Goal: Information Seeking & Learning: Learn about a topic

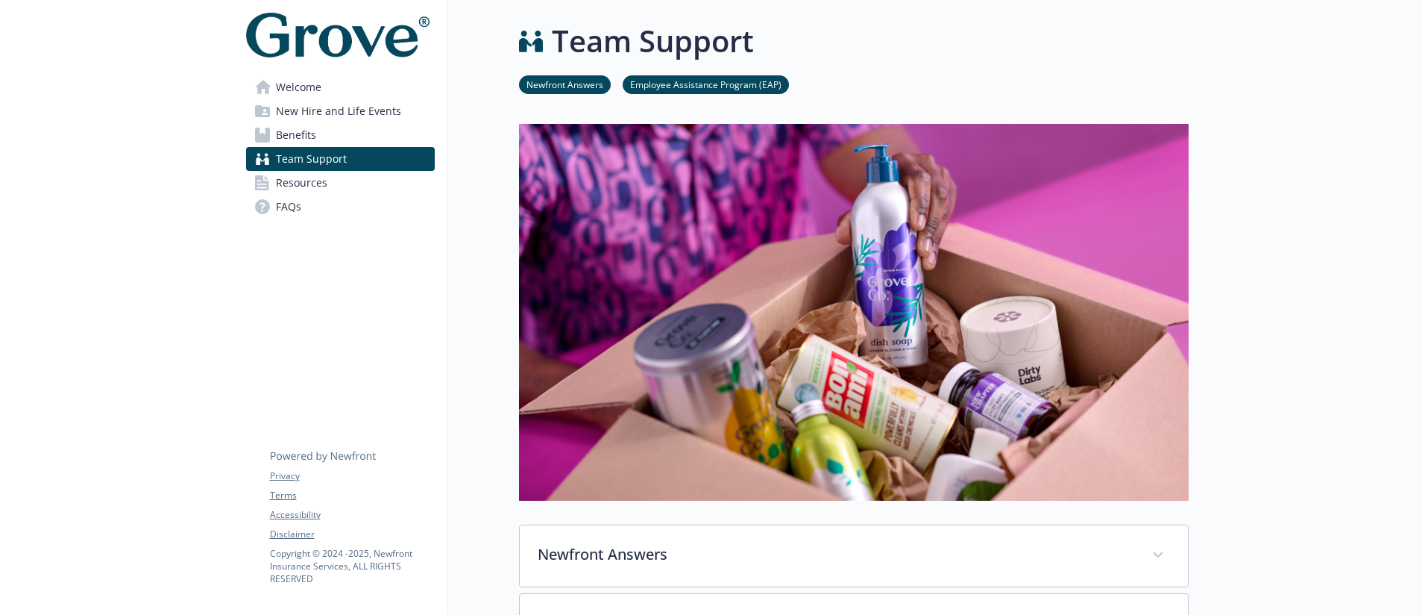
click at [715, 90] on link "Employee Assistance Program (EAP)" at bounding box center [706, 84] width 166 height 14
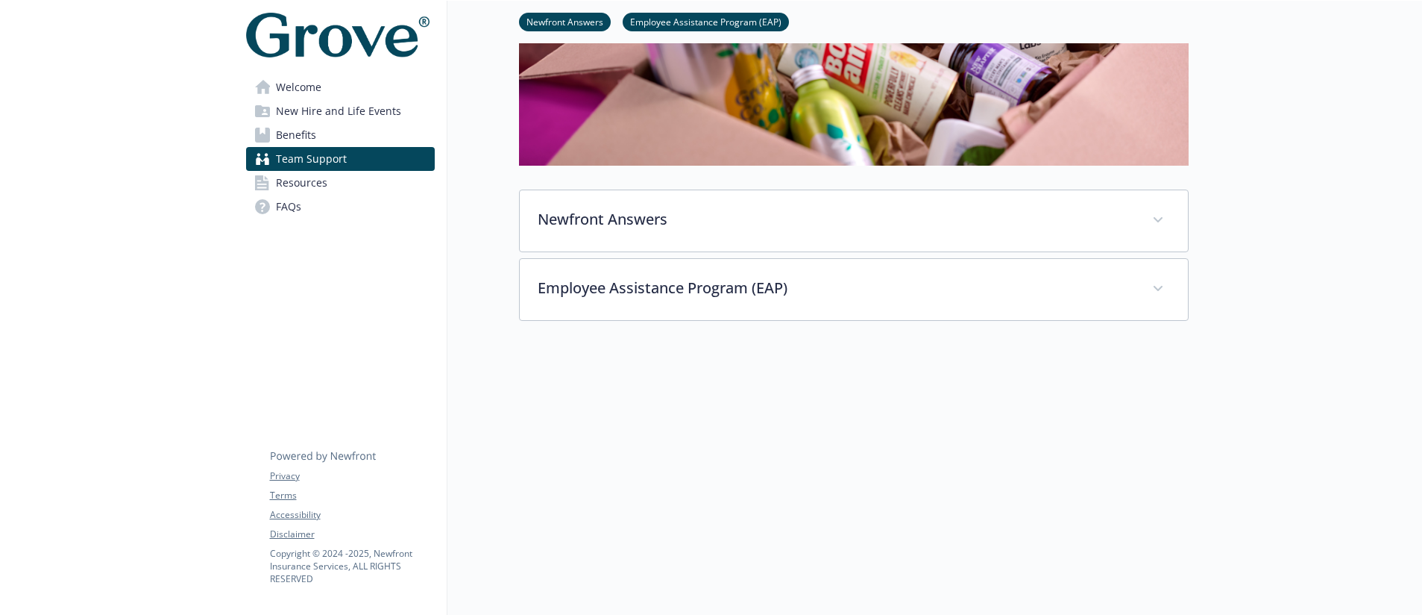
scroll to position [346, 11]
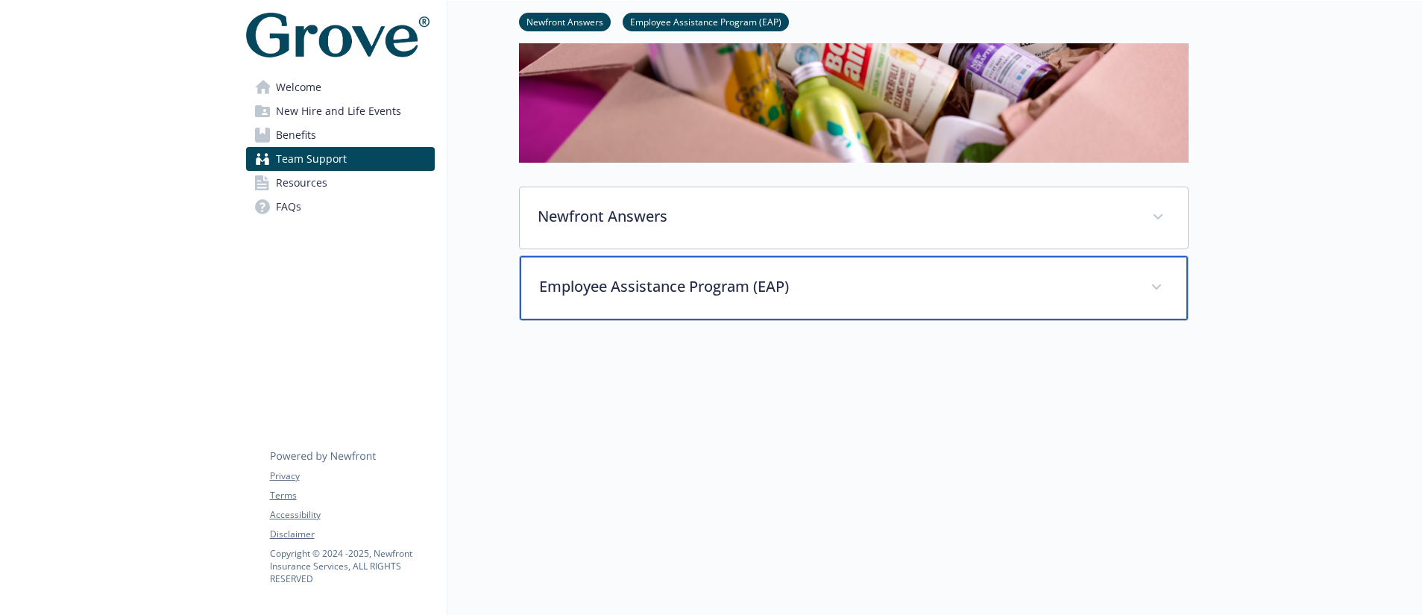
click at [926, 260] on div "Employee Assistance Program (EAP)" at bounding box center [854, 288] width 668 height 64
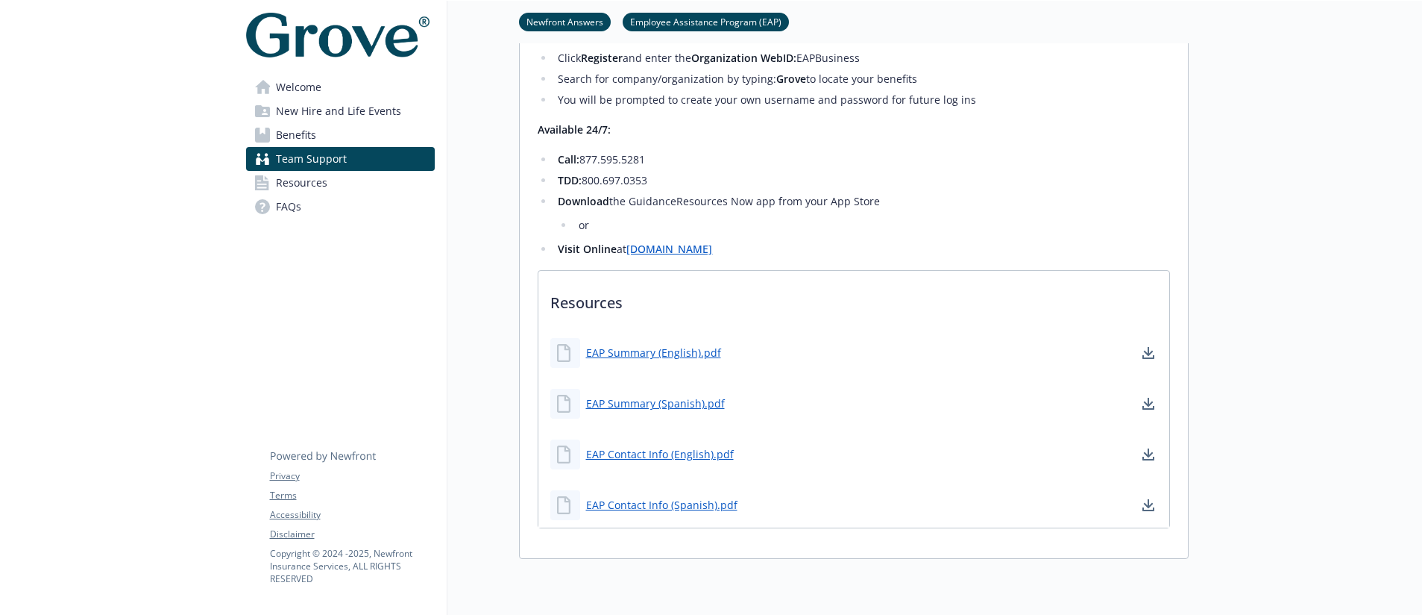
scroll to position [1399, 11]
